Goal: Information Seeking & Learning: Learn about a topic

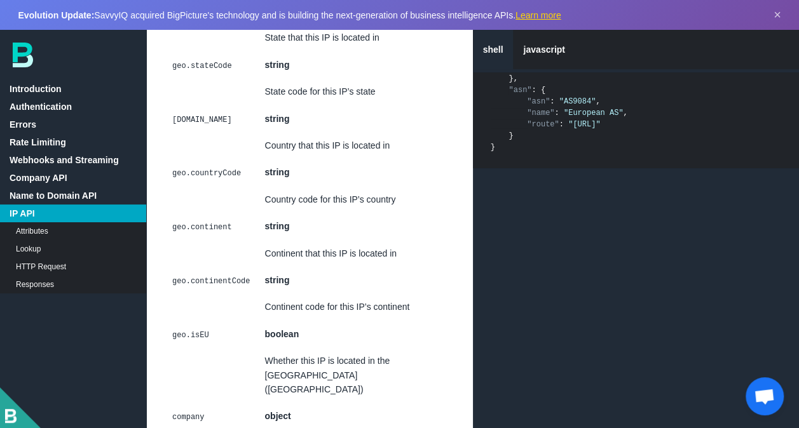
click at [52, 97] on link "Introduction" at bounding box center [73, 89] width 146 height 18
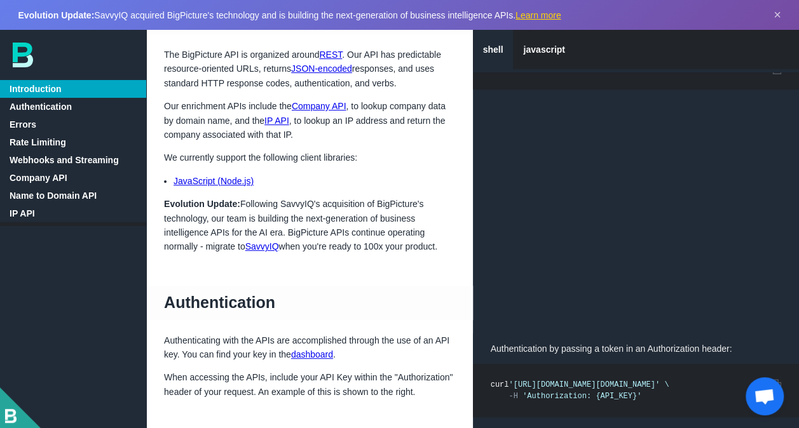
click at [55, 88] on link "Introduction" at bounding box center [73, 89] width 146 height 18
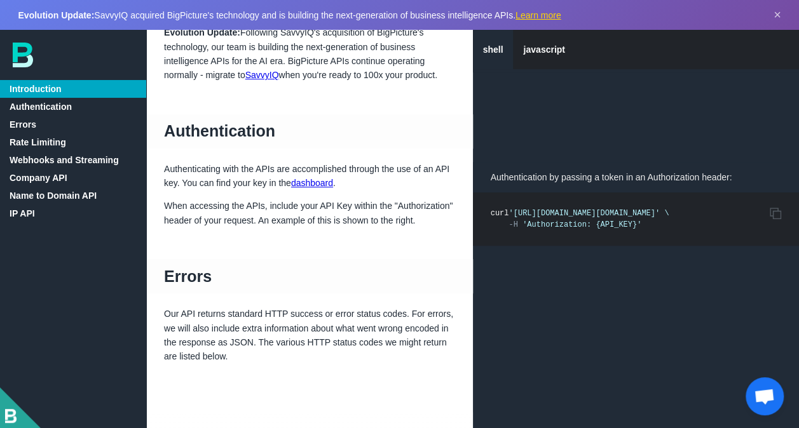
scroll to position [254, 0]
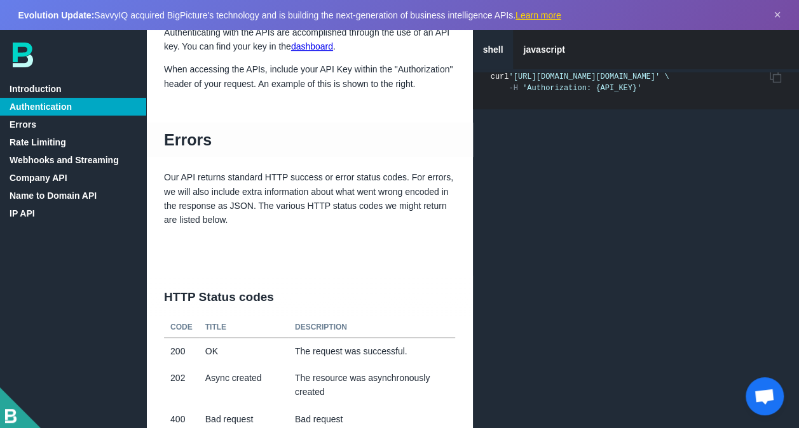
scroll to position [445, 0]
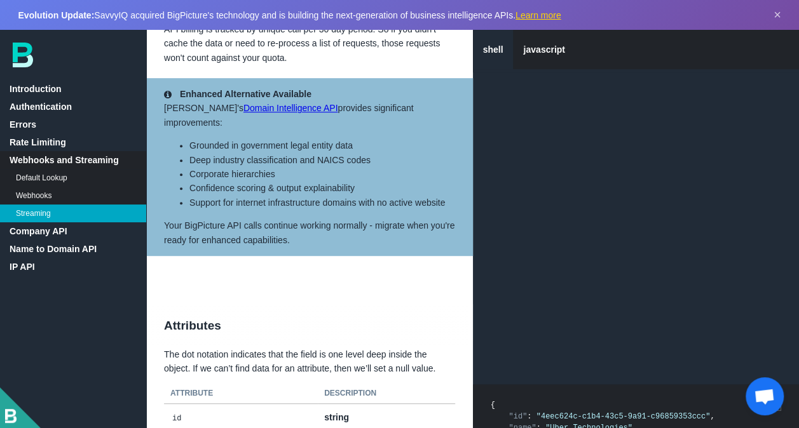
scroll to position [2670, 0]
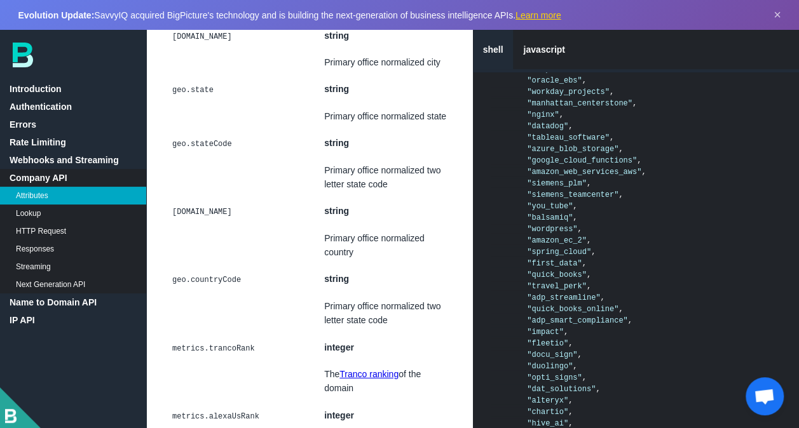
scroll to position [4069, 0]
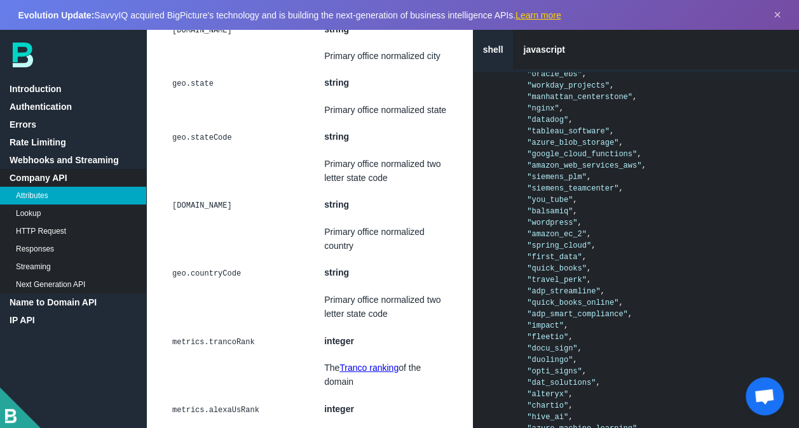
click at [36, 64] on link at bounding box center [73, 55] width 146 height 25
